Goal: Transaction & Acquisition: Obtain resource

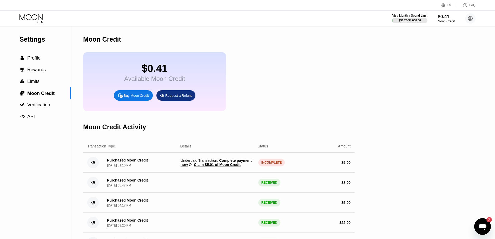
click at [211, 167] on span "Claim $5.01 of Moon Credit" at bounding box center [217, 164] width 47 height 4
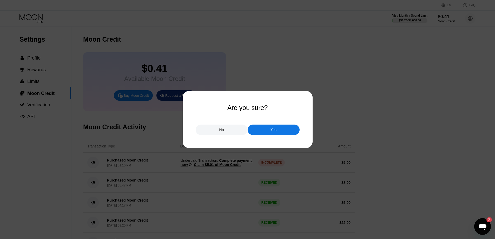
click at [269, 134] on div "Yes" at bounding box center [274, 129] width 52 height 10
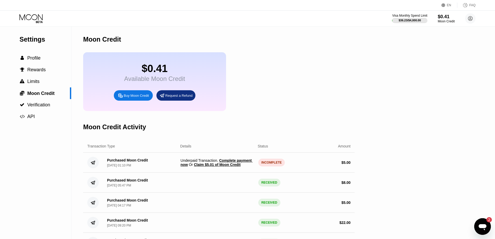
click at [228, 167] on span "Claim $5.01 of Moon Credit" at bounding box center [217, 164] width 47 height 4
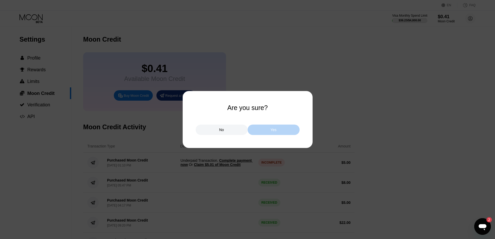
click at [280, 132] on div "Yes" at bounding box center [274, 129] width 52 height 10
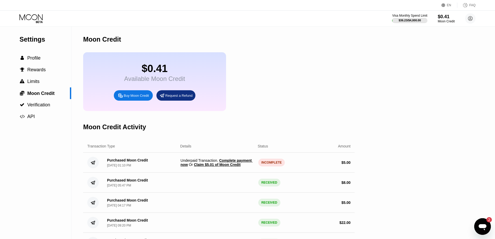
click at [234, 165] on span "Complete payment now" at bounding box center [217, 162] width 72 height 8
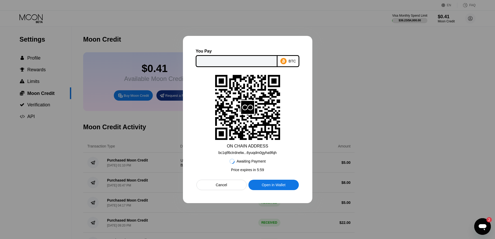
click at [244, 59] on input "text" at bounding box center [237, 61] width 72 height 10
click at [244, 60] on input "text" at bounding box center [237, 61] width 72 height 10
